Goal: Task Accomplishment & Management: Manage account settings

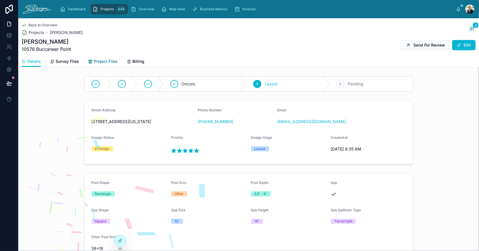
click at [100, 59] on span "Project Files" at bounding box center [106, 61] width 24 height 6
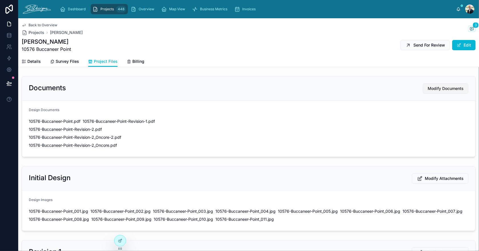
click at [432, 87] on span "Modify Documents" at bounding box center [446, 89] width 36 height 6
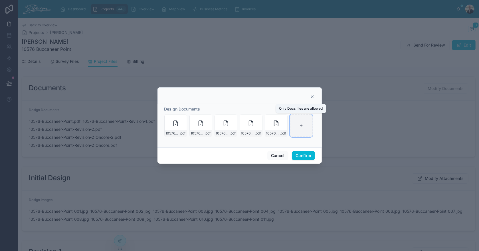
click at [296, 120] on div at bounding box center [301, 125] width 23 height 23
type input "**********"
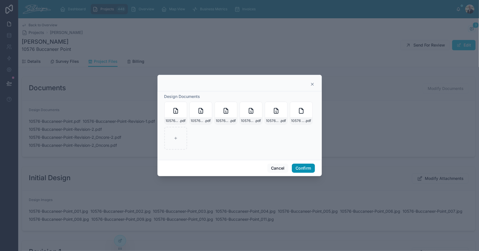
click at [309, 171] on button "Confirm" at bounding box center [303, 167] width 23 height 9
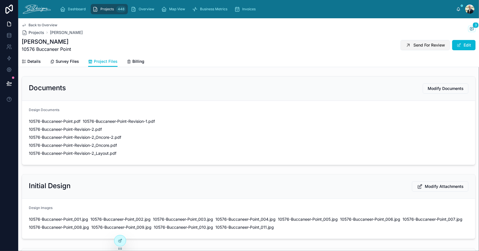
click at [413, 44] on span "Send For Review" at bounding box center [429, 45] width 32 height 6
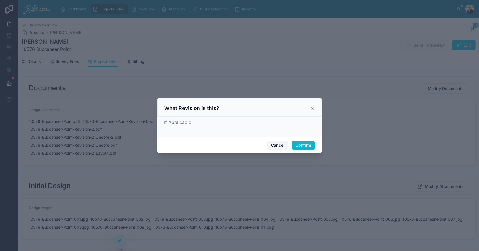
click at [285, 143] on button "Cancel" at bounding box center [277, 145] width 21 height 9
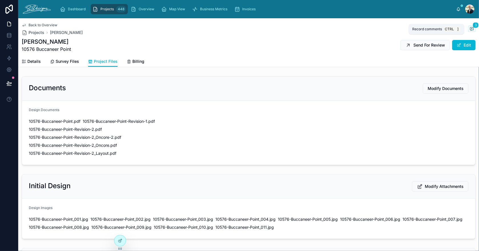
click at [470, 29] on icon at bounding box center [472, 29] width 5 height 5
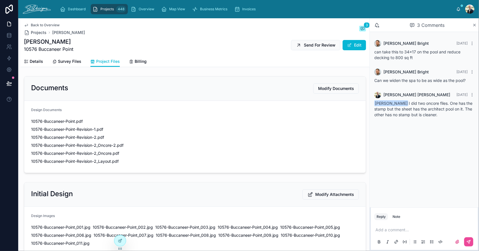
click at [473, 25] on icon at bounding box center [474, 25] width 4 height 5
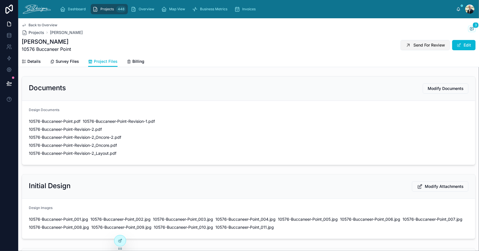
click at [414, 45] on span "Send For Review" at bounding box center [429, 45] width 32 height 6
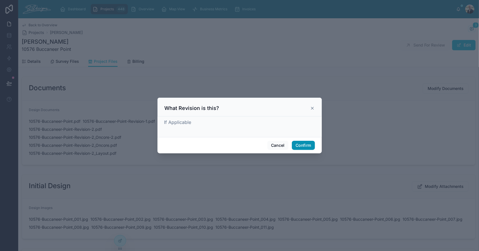
click at [305, 143] on button "Confirm" at bounding box center [303, 145] width 23 height 9
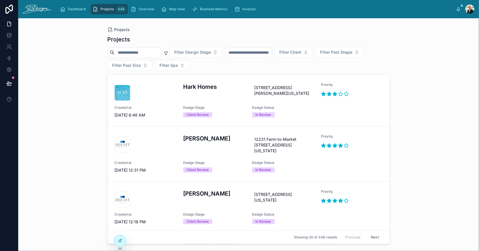
click at [264, 52] on input "text" at bounding box center [248, 52] width 47 height 8
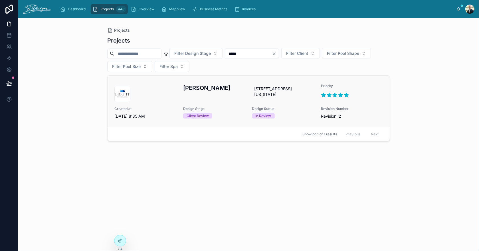
type input "*****"
click at [168, 95] on div at bounding box center [145, 94] width 62 height 16
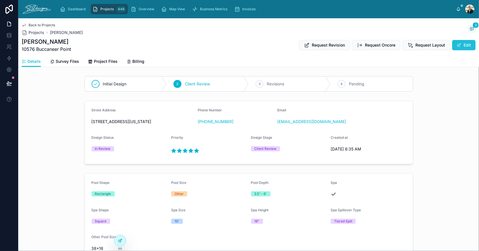
click at [457, 45] on span at bounding box center [459, 45] width 5 height 5
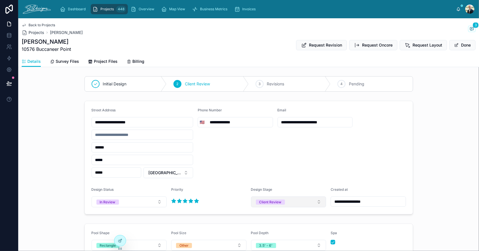
click at [295, 203] on button "Client Review" at bounding box center [288, 201] width 75 height 11
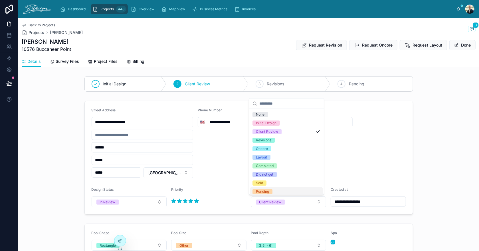
click at [290, 191] on div "Pending" at bounding box center [286, 191] width 72 height 9
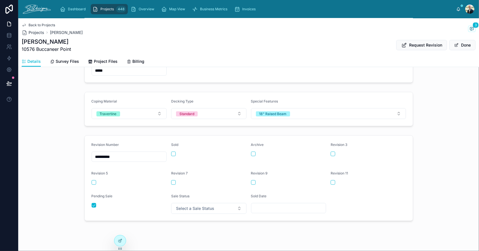
scroll to position [239, 0]
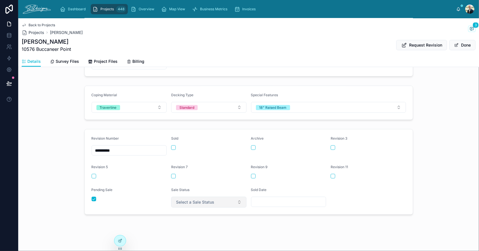
click at [191, 201] on span "Select a Sale Status" at bounding box center [195, 202] width 38 height 6
click at [193, 163] on div "Pending" at bounding box center [206, 162] width 72 height 9
click at [353, 225] on div "**********" at bounding box center [248, 17] width 461 height 474
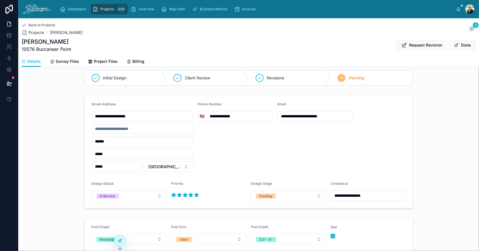
scroll to position [0, 0]
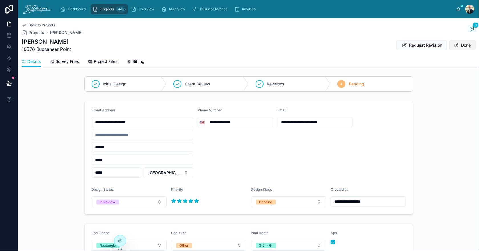
click at [459, 44] on button "Done" at bounding box center [462, 45] width 26 height 10
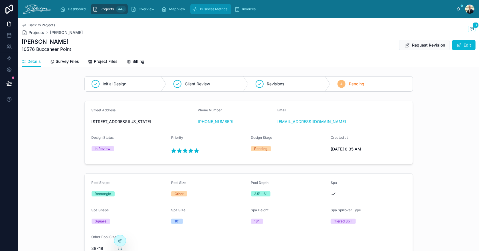
click at [208, 4] on link "Business Metrics" at bounding box center [210, 9] width 41 height 10
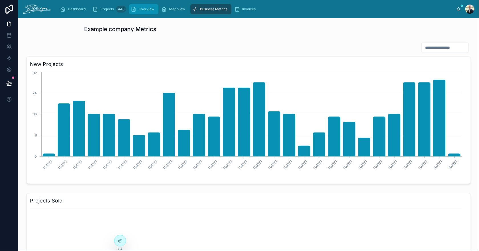
click at [134, 8] on icon "scrollable content" at bounding box center [134, 9] width 6 height 6
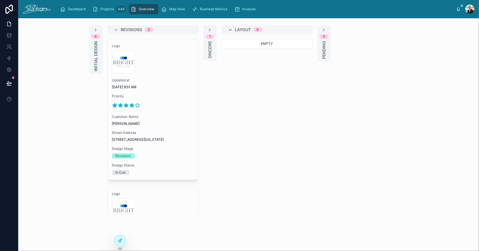
click at [229, 31] on icon at bounding box center [230, 30] width 5 height 5
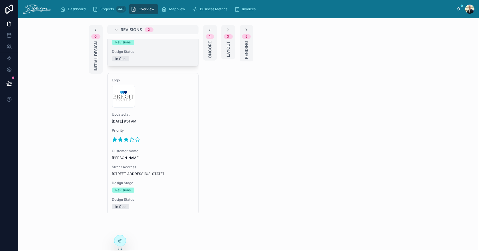
scroll to position [127, 0]
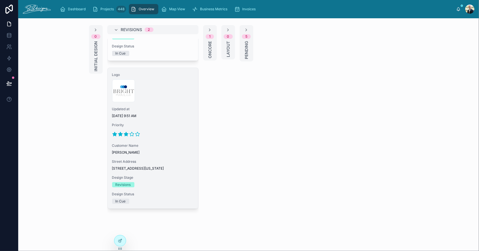
click at [174, 137] on div "Logo 300x300-logo .jpg Updated at [DATE] 9:51 AM Priority Customer Name [PERSON…" at bounding box center [153, 138] width 91 height 140
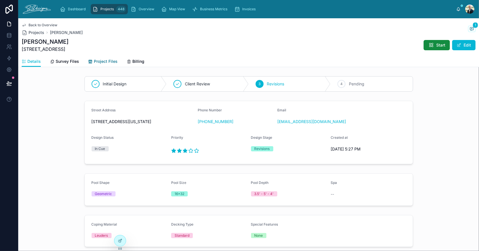
click at [95, 60] on span "Project Files" at bounding box center [106, 61] width 24 height 6
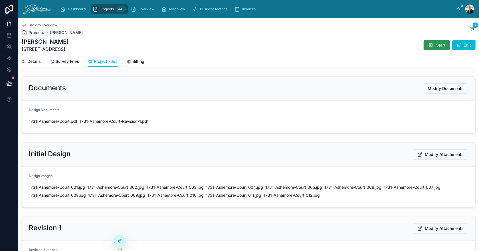
click at [430, 43] on button "Start" at bounding box center [437, 45] width 26 height 10
click at [417, 46] on span "Send For Review" at bounding box center [429, 45] width 32 height 6
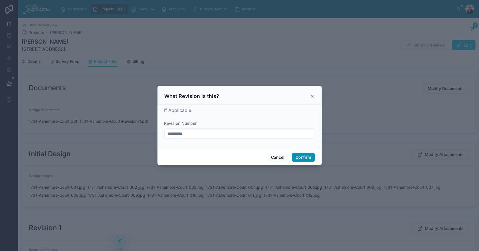
click at [296, 156] on button "Confirm" at bounding box center [303, 157] width 23 height 9
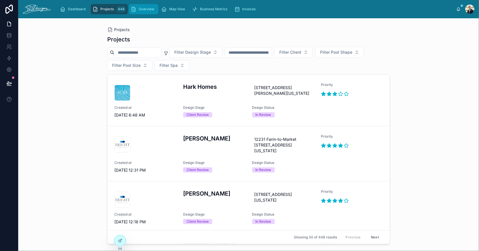
click at [136, 5] on div "Overview" at bounding box center [144, 9] width 26 height 9
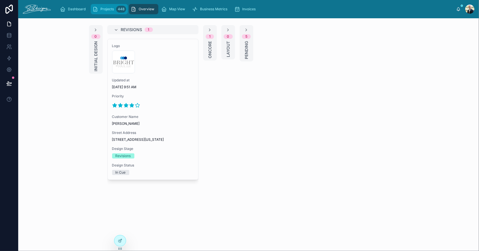
click at [108, 7] on span "Projects" at bounding box center [106, 9] width 13 height 5
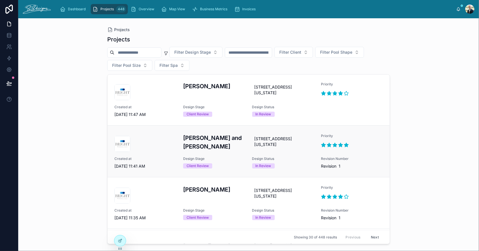
scroll to position [428, 0]
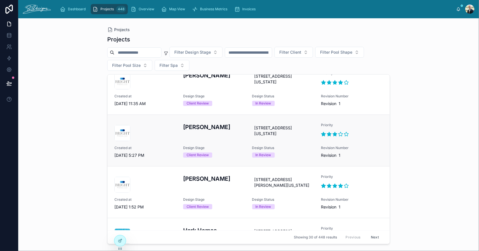
click at [225, 141] on div "[PERSON_NAME]" at bounding box center [214, 132] width 62 height 18
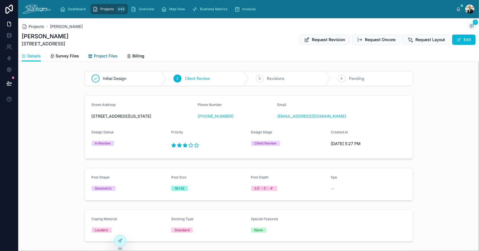
click at [102, 55] on span "Project Files" at bounding box center [106, 56] width 24 height 6
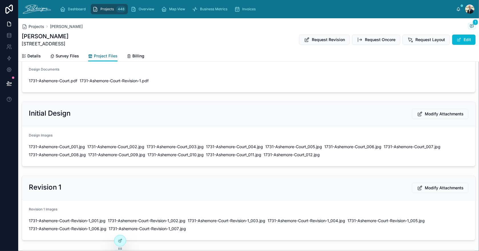
scroll to position [143, 0]
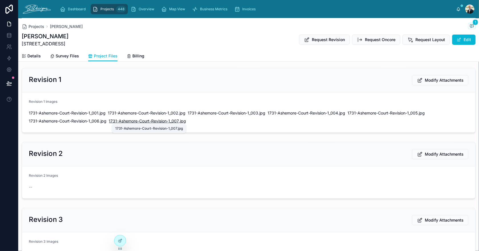
click at [158, 119] on span "1731-Ashemore-Court-Revision-1_007" at bounding box center [144, 121] width 70 height 6
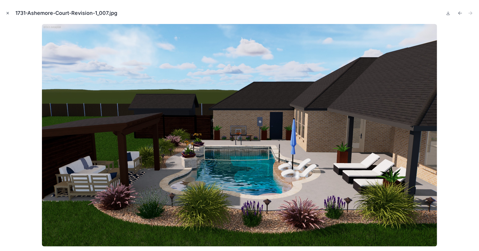
click at [7, 13] on icon "Close modal" at bounding box center [8, 13] width 4 height 4
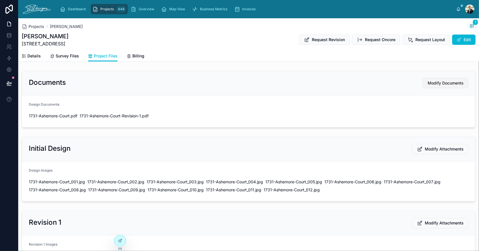
click at [428, 84] on span "Modify Documents" at bounding box center [446, 83] width 36 height 6
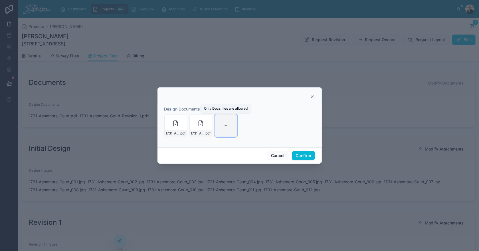
click at [228, 123] on div at bounding box center [226, 125] width 23 height 23
type input "**********"
click at [308, 158] on button "Confirm" at bounding box center [303, 155] width 23 height 9
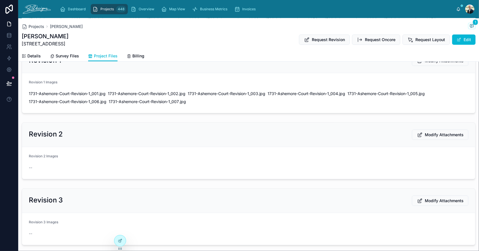
scroll to position [171, 0]
click at [428, 133] on span "Modify Attachments" at bounding box center [444, 134] width 39 height 6
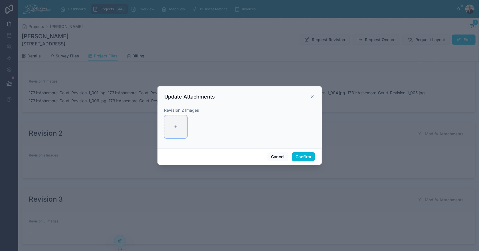
click at [175, 124] on div at bounding box center [175, 126] width 23 height 23
type input "**********"
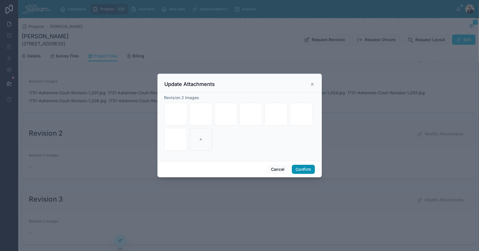
click at [304, 169] on button "Confirm" at bounding box center [303, 169] width 23 height 9
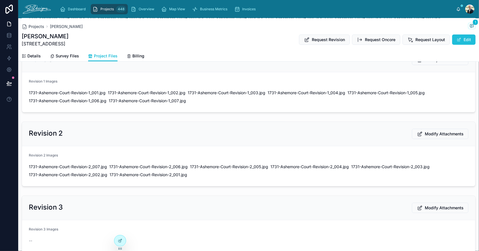
click at [464, 40] on button "Edit" at bounding box center [463, 40] width 23 height 10
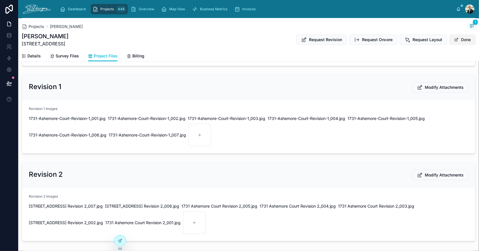
scroll to position [185, 0]
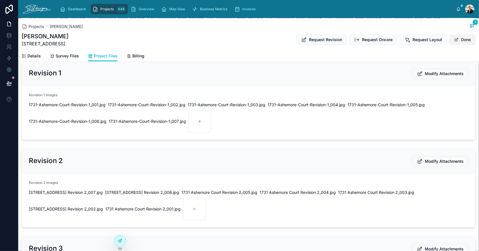
click at [457, 38] on button "Done" at bounding box center [462, 40] width 26 height 10
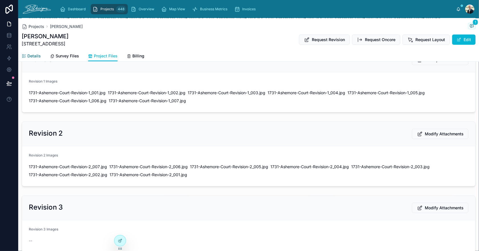
drag, startPoint x: 37, startPoint y: 57, endPoint x: 41, endPoint y: 56, distance: 3.8
click at [37, 57] on span "Details" at bounding box center [33, 56] width 13 height 6
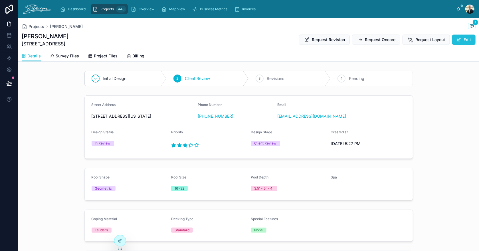
click at [463, 39] on button "Edit" at bounding box center [463, 40] width 23 height 10
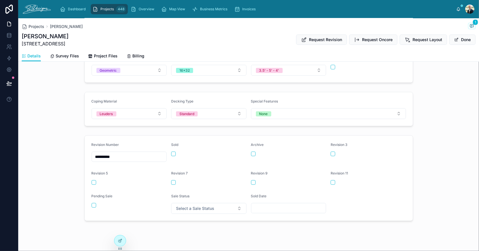
scroll to position [171, 0]
click at [101, 156] on input "**********" at bounding box center [129, 155] width 75 height 8
type input "**********"
click at [144, 138] on form "**********" at bounding box center [249, 176] width 328 height 85
click at [460, 40] on button "Done" at bounding box center [462, 40] width 26 height 10
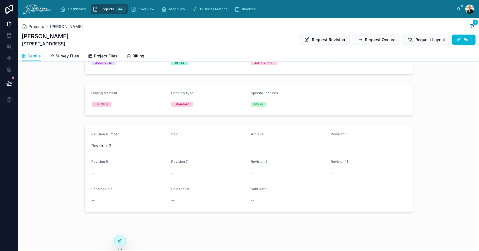
scroll to position [130, 0]
click at [143, 10] on span "Overview" at bounding box center [147, 9] width 16 height 5
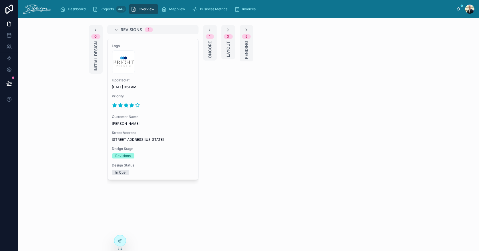
click at [115, 29] on icon at bounding box center [116, 30] width 5 height 5
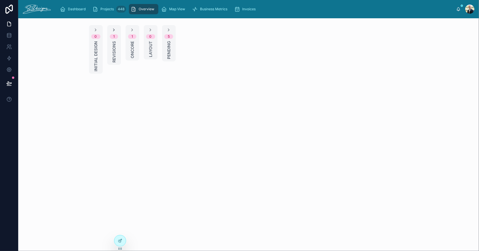
click at [113, 30] on icon at bounding box center [114, 30] width 5 height 5
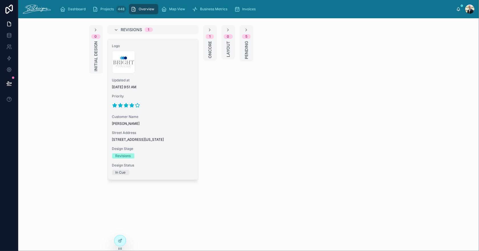
click at [156, 69] on div "300x300-logo .jpg" at bounding box center [153, 61] width 82 height 23
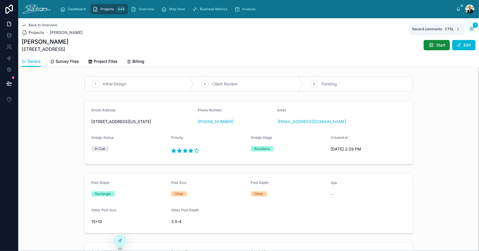
click at [470, 28] on icon at bounding box center [471, 28] width 3 height 3
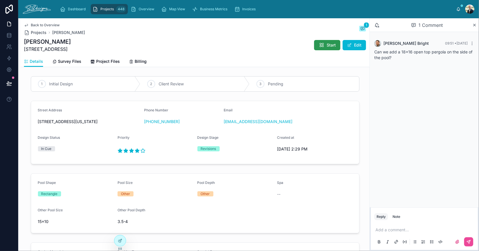
click at [319, 45] on icon at bounding box center [322, 45] width 6 height 6
click at [460, 8] on icon at bounding box center [458, 9] width 5 height 5
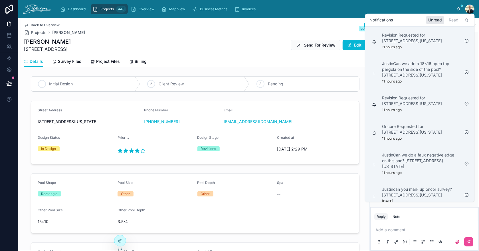
click at [456, 6] on div "[PERSON_NAME]" at bounding box center [465, 9] width 18 height 9
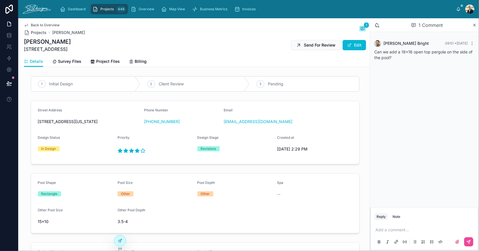
click at [390, 226] on div "Add a comment..." at bounding box center [424, 235] width 100 height 24
click at [391, 229] on p at bounding box center [425, 230] width 100 height 6
click at [404, 218] on span "[EMAIL_ADDRESS][DOMAIN_NAME]" at bounding box center [419, 220] width 69 height 6
click at [454, 230] on span "**********" at bounding box center [425, 230] width 58 height 4
click at [471, 242] on button at bounding box center [468, 241] width 9 height 9
